Goal: Task Accomplishment & Management: Manage account settings

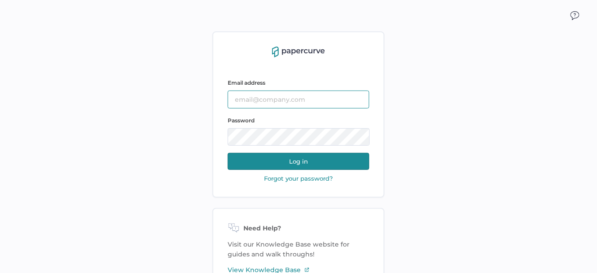
type input "[EMAIL_ADDRESS][DOMAIN_NAME]"
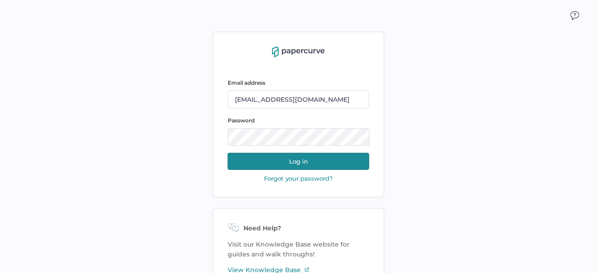
click at [302, 159] on button "Log in" at bounding box center [299, 161] width 142 height 17
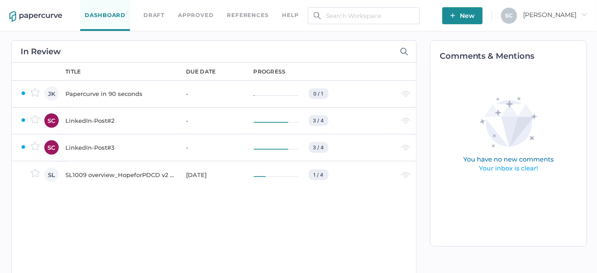
click at [94, 175] on div "SL1009 overview_HopeforPDCD v2 for PRC 11Sep2025" at bounding box center [120, 174] width 110 height 11
click at [78, 146] on div "LinkedIn-Post#3" at bounding box center [120, 147] width 110 height 11
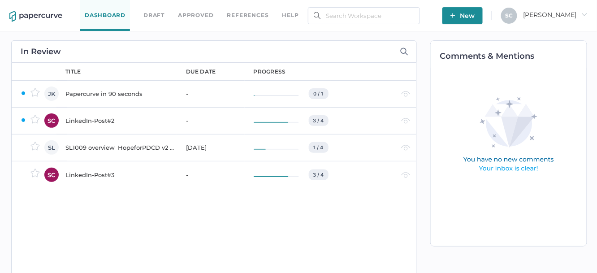
click at [84, 147] on div "SL1009 overview_HopeforPDCD v2 for PRC 11Sep2025" at bounding box center [120, 147] width 110 height 11
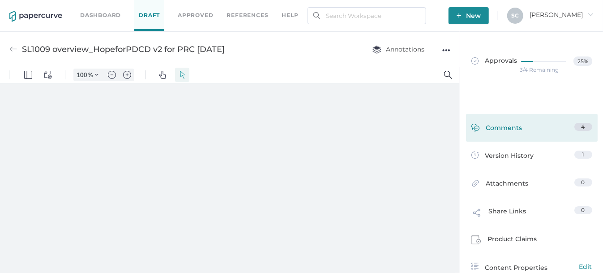
click at [514, 125] on div "Comments" at bounding box center [497, 130] width 51 height 14
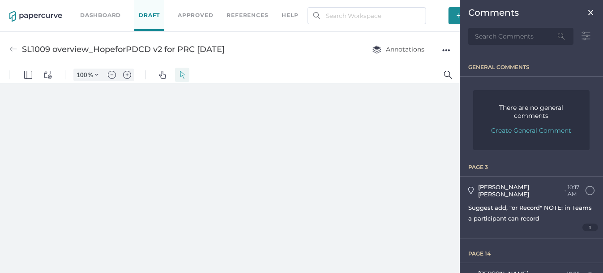
type input "86"
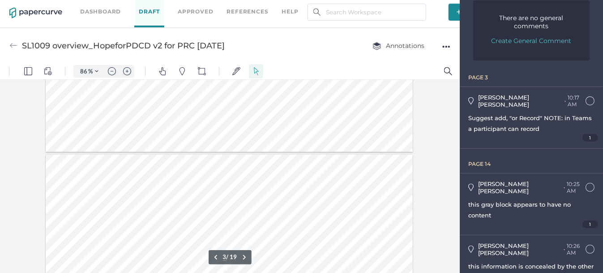
scroll to position [358, 0]
click at [567, 181] on div "10:25 AM [DATE] at 10:25am" at bounding box center [576, 187] width 19 height 13
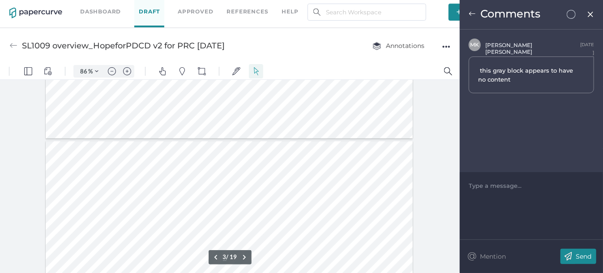
click at [470, 13] on img at bounding box center [472, 13] width 7 height 7
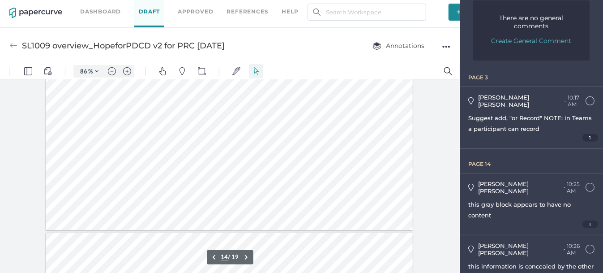
scroll to position [2687, 0]
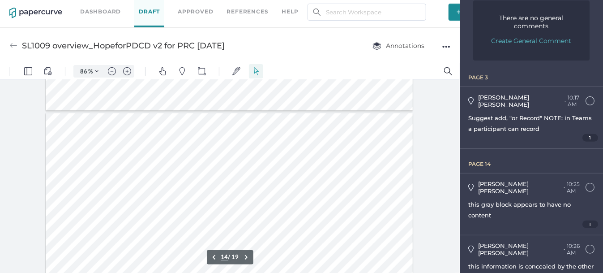
click at [283, 201] on div at bounding box center [229, 215] width 367 height 206
click at [271, 156] on div at bounding box center [229, 215] width 367 height 206
click at [268, 163] on div at bounding box center [229, 215] width 367 height 206
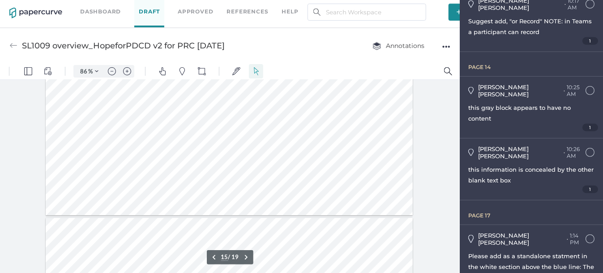
scroll to position [3180, 0]
click at [288, 159] on div at bounding box center [229, 141] width 367 height 206
type input "17"
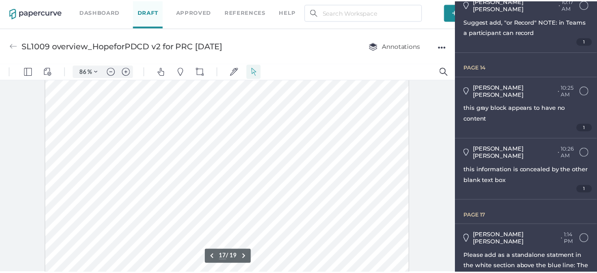
scroll to position [3359, 0]
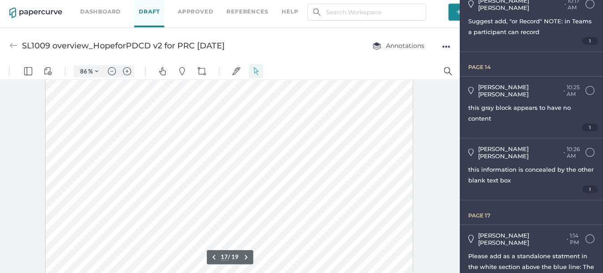
click at [288, 160] on div at bounding box center [229, 171] width 367 height 206
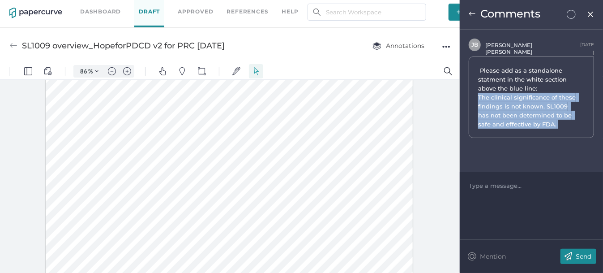
drag, startPoint x: 479, startPoint y: 95, endPoint x: 545, endPoint y: 123, distance: 71.5
click at [545, 123] on span "Please add as a standalone statment in the white section above the blue line: T…" at bounding box center [528, 97] width 101 height 63
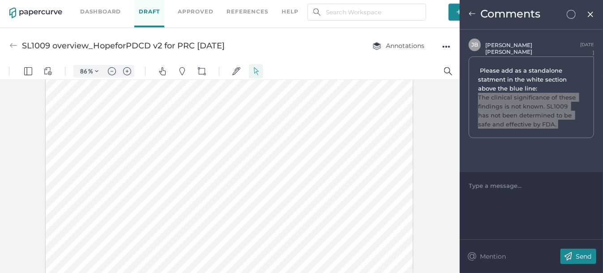
click at [77, 121] on div at bounding box center [229, 171] width 367 height 206
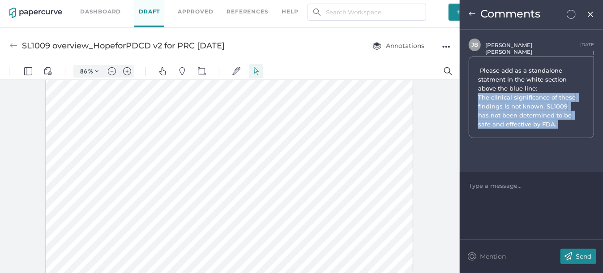
click at [591, 14] on img at bounding box center [591, 14] width 8 height 7
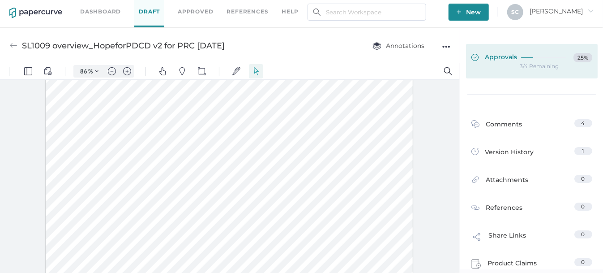
click at [489, 57] on span "Approvals" at bounding box center [495, 58] width 46 height 10
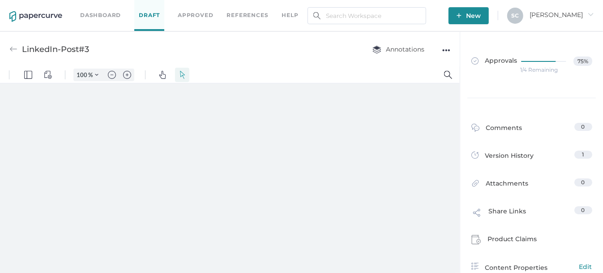
type input "86"
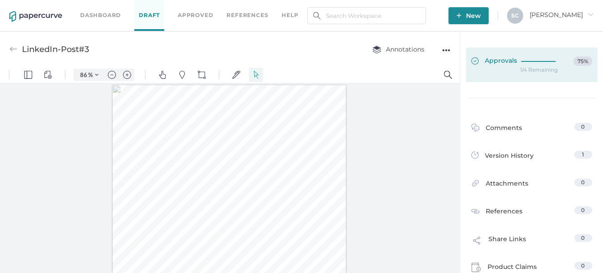
click at [511, 69] on link "Approvals 75%" at bounding box center [532, 64] width 132 height 34
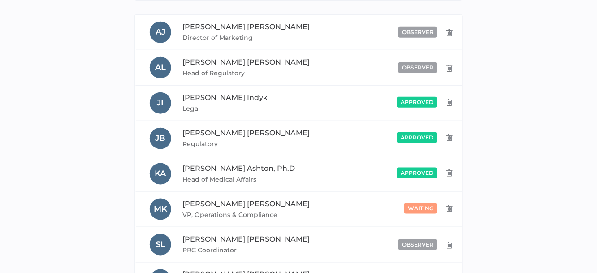
scroll to position [224, 0]
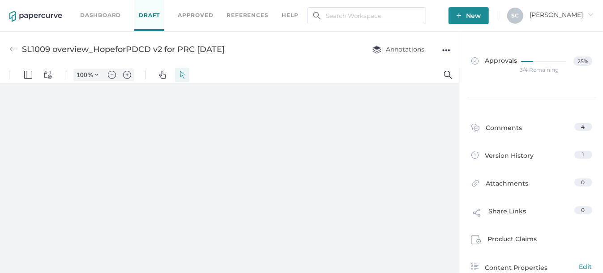
type input "86"
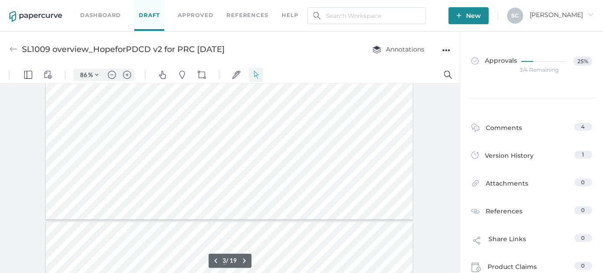
scroll to position [493, 0]
click at [183, 147] on div at bounding box center [229, 113] width 367 height 206
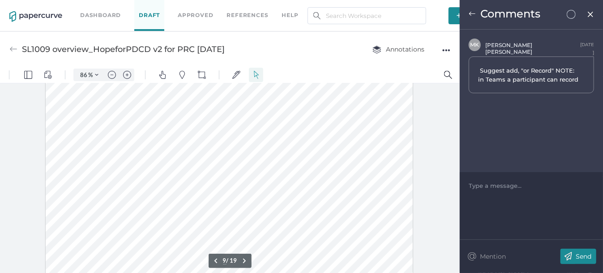
scroll to position [1702, 0]
type input "14"
click at [202, 140] on div at bounding box center [229, 129] width 367 height 206
